Goal: Transaction & Acquisition: Purchase product/service

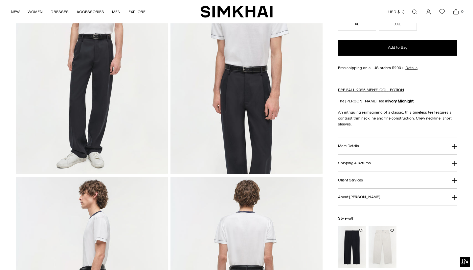
scroll to position [101, 0]
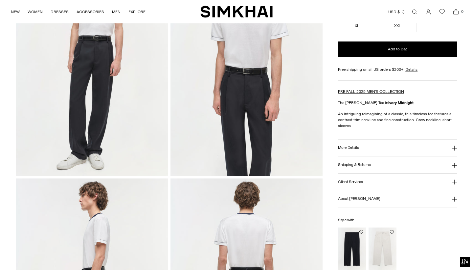
click at [131, 127] on img at bounding box center [92, 61] width 152 height 228
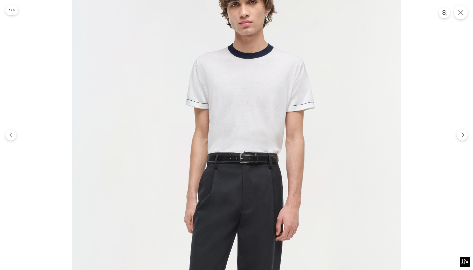
click at [225, 105] on img at bounding box center [236, 208] width 329 height 493
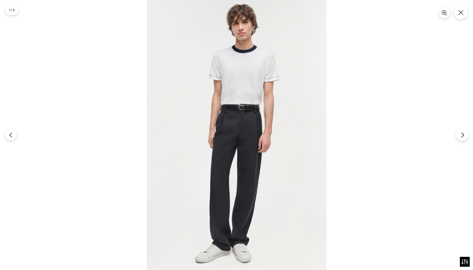
click at [459, 135] on button "Next" at bounding box center [462, 135] width 12 height 12
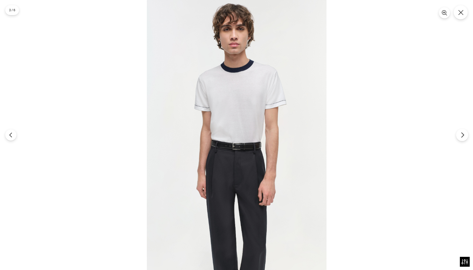
click at [459, 135] on button "Next" at bounding box center [462, 135] width 12 height 12
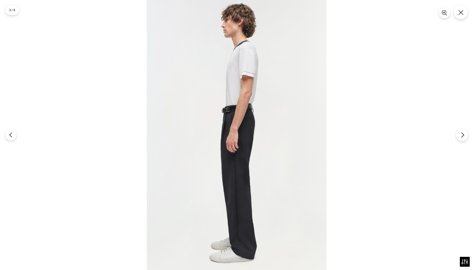
click at [459, 135] on button "Next" at bounding box center [462, 135] width 12 height 12
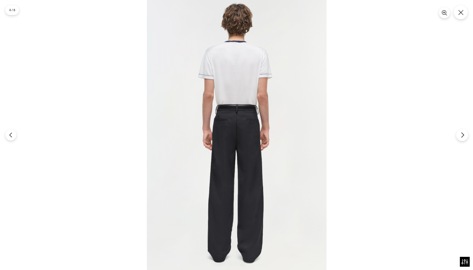
click at [459, 135] on button "Next" at bounding box center [462, 135] width 12 height 12
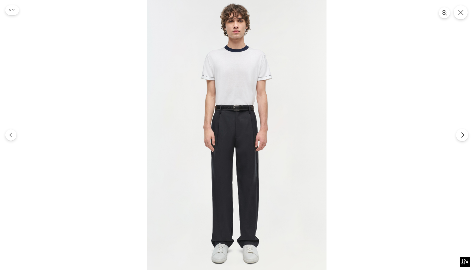
click at [459, 135] on button "Next" at bounding box center [462, 135] width 12 height 12
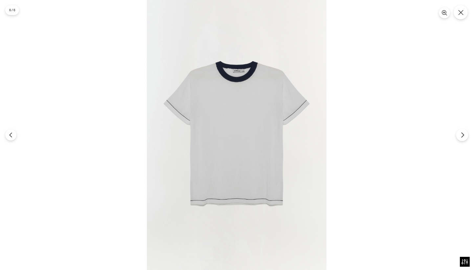
click at [459, 135] on button "Next" at bounding box center [462, 135] width 12 height 12
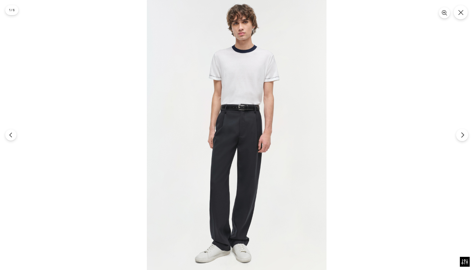
click at [459, 135] on button "Next" at bounding box center [462, 135] width 12 height 12
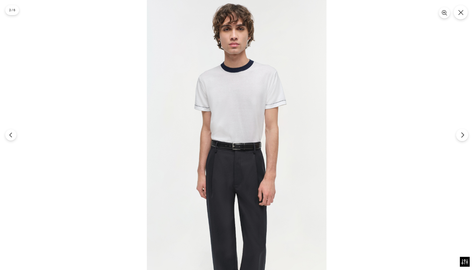
click at [459, 135] on button "Next" at bounding box center [462, 135] width 12 height 12
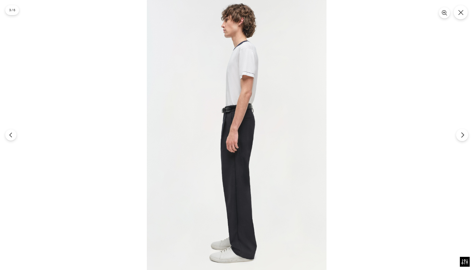
click at [459, 135] on button "Next" at bounding box center [462, 135] width 12 height 12
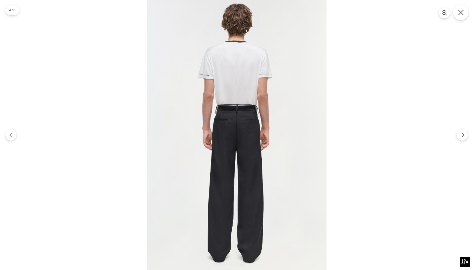
click at [457, 9] on button "Close" at bounding box center [460, 12] width 15 height 15
